Goal: Information Seeking & Learning: Check status

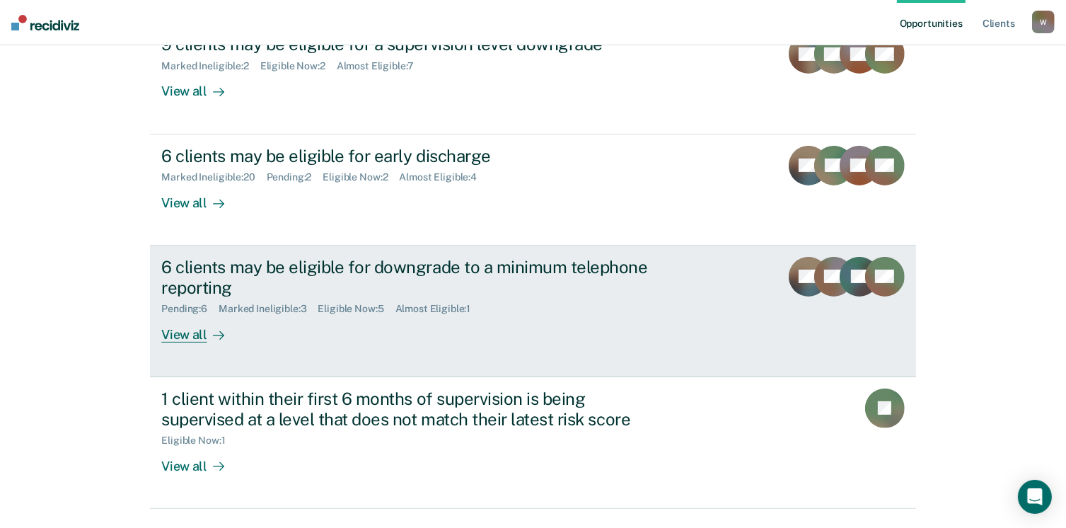
scroll to position [283, 0]
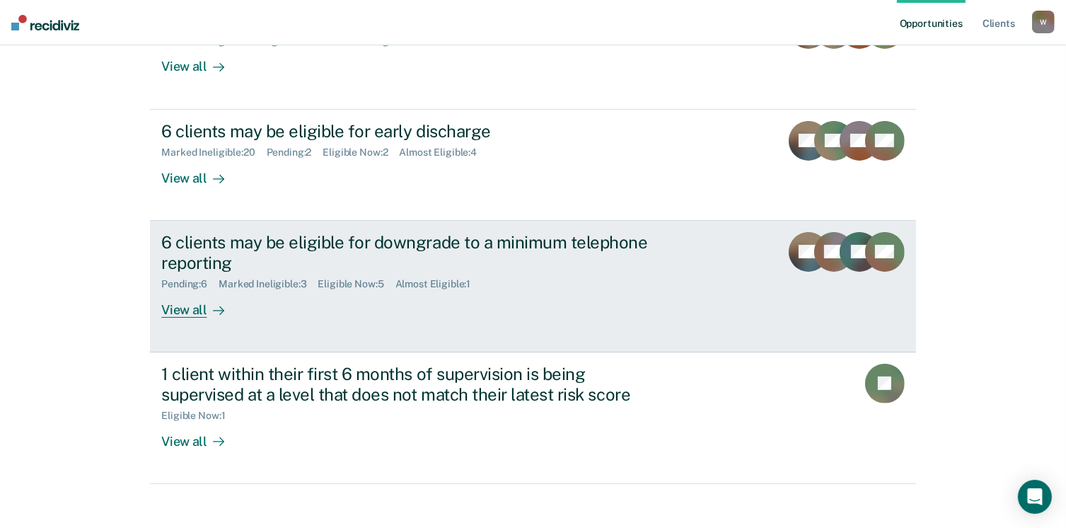
click at [380, 236] on div "6 clients may be eligible for downgrade to a minimum telephone reporting" at bounding box center [409, 252] width 497 height 41
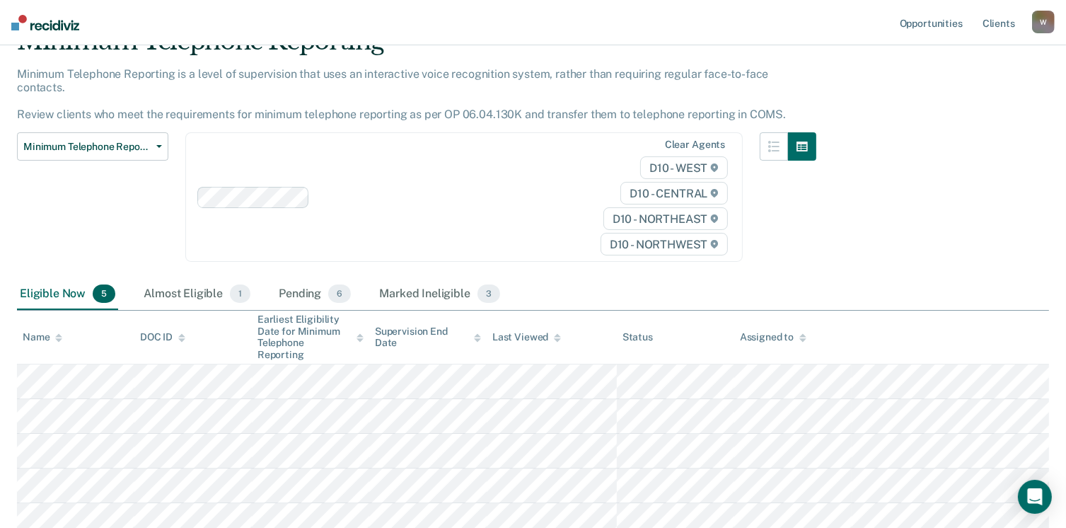
scroll to position [142, 0]
